Goal: Task Accomplishment & Management: Use online tool/utility

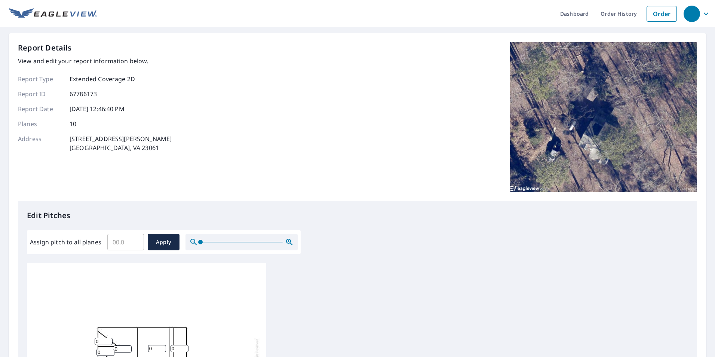
click at [129, 246] on input "Assign pitch to all planes" at bounding box center [125, 241] width 37 height 21
type input "7"
click at [161, 244] on span "Apply" at bounding box center [164, 241] width 20 height 9
type input "7"
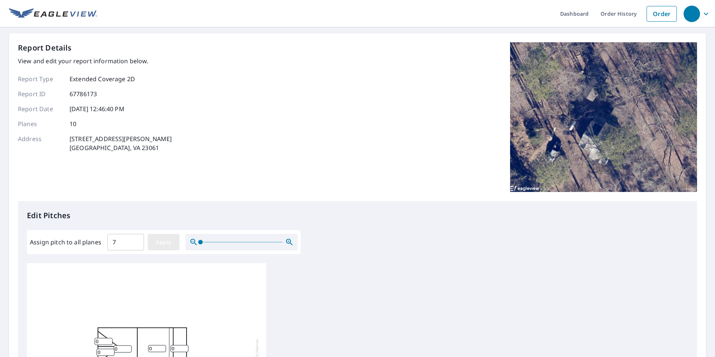
type input "7"
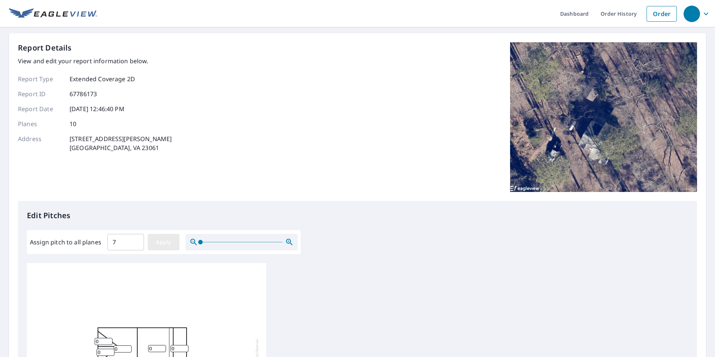
type input "7"
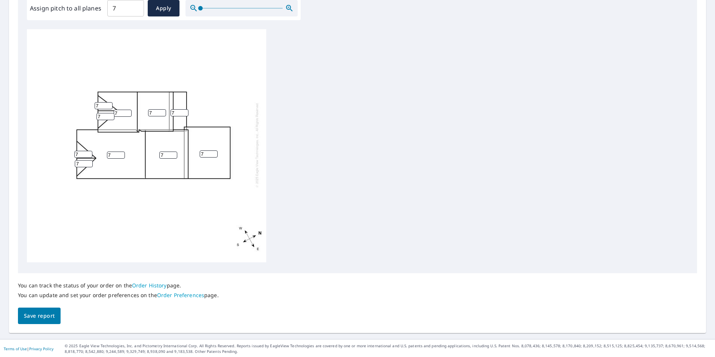
scroll to position [235, 0]
click at [44, 314] on span "Save report" at bounding box center [39, 314] width 31 height 9
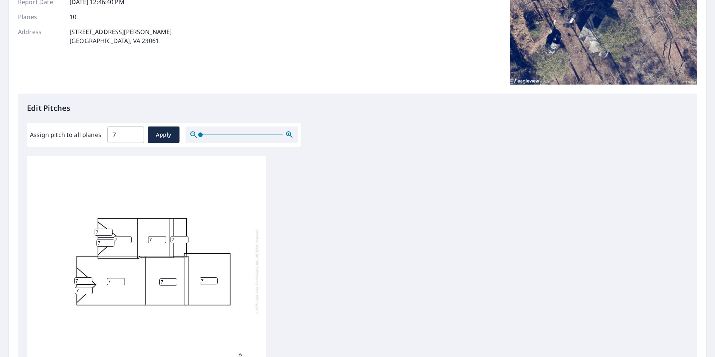
scroll to position [0, 0]
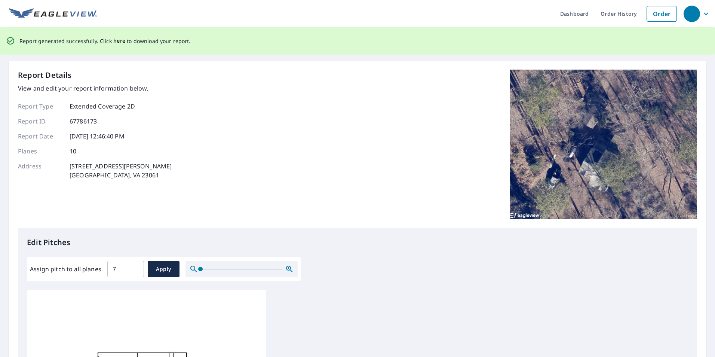
click at [116, 42] on span "here" at bounding box center [119, 40] width 12 height 9
